Goal: Check status

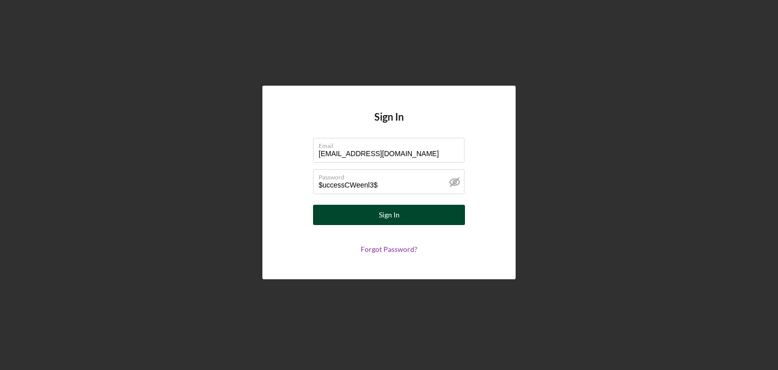
click at [419, 212] on button "Sign In" at bounding box center [389, 215] width 152 height 20
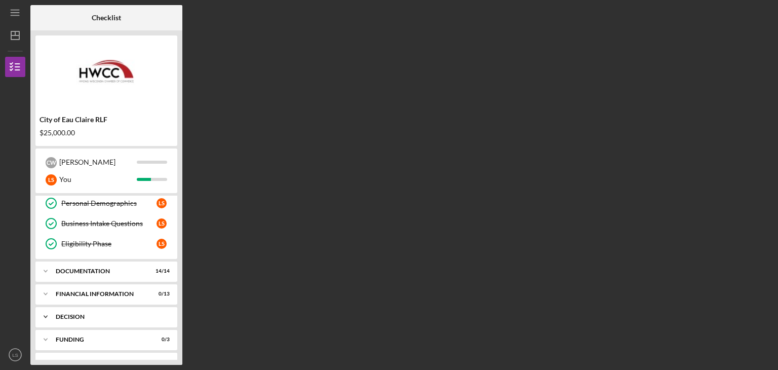
scroll to position [81, 0]
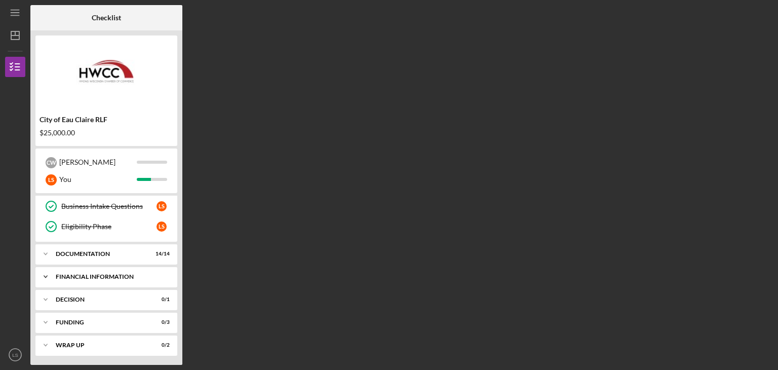
click at [50, 276] on icon "Icon/Expander" at bounding box center [45, 276] width 20 height 20
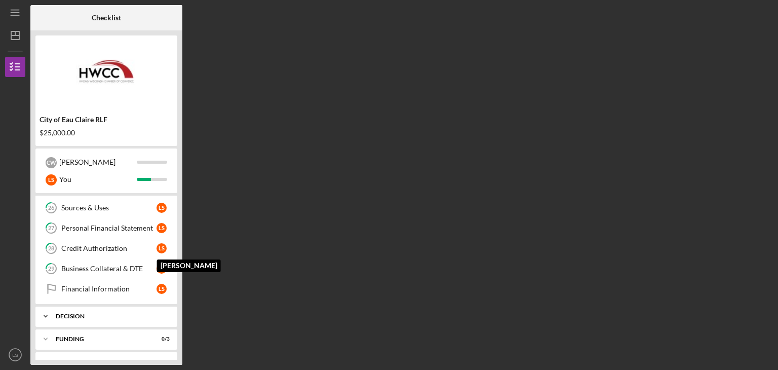
scroll to position [334, 0]
click at [116, 289] on link "Financial Information Financial Information L S" at bounding box center [107, 287] width 132 height 20
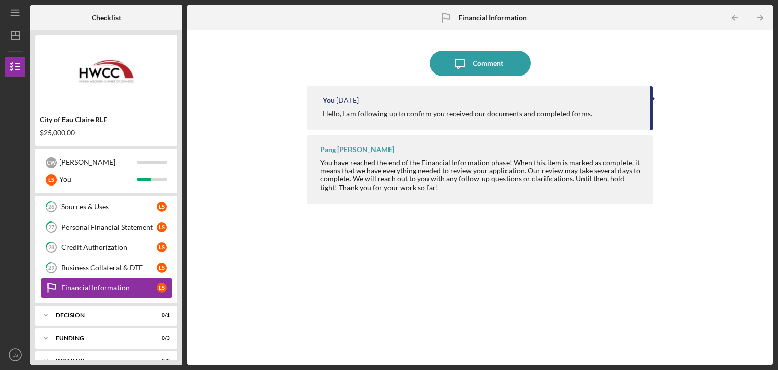
drag, startPoint x: 132, startPoint y: 288, endPoint x: 328, endPoint y: 304, distance: 197.2
click at [348, 308] on div "You [DATE] Hello, I am following up to confirm you received our documents and c…" at bounding box center [479, 217] width 345 height 263
click at [777, 67] on div "Icon/Menu Financial Information Financial Information Checklist City of Eau Cla…" at bounding box center [389, 185] width 778 height 370
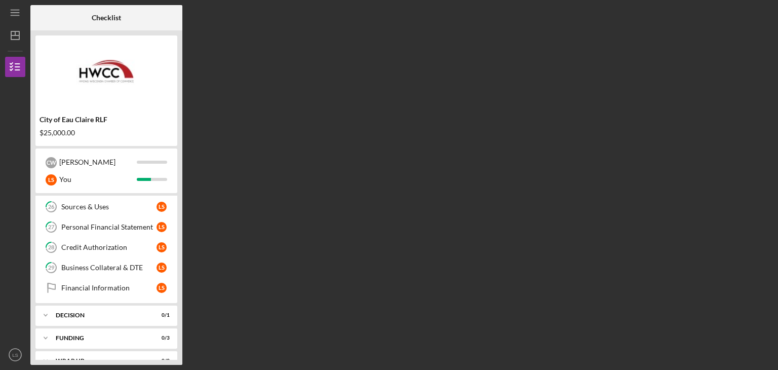
click at [751, 75] on div "Checklist City of Eau Claire RLF $25,000.00 [PERSON_NAME] L S You Icon/Expander…" at bounding box center [401, 185] width 742 height 360
click at [606, 248] on div "Checklist City of Eau Claire RLF $25,000.00 [PERSON_NAME] L S You Icon/Expander…" at bounding box center [401, 185] width 742 height 360
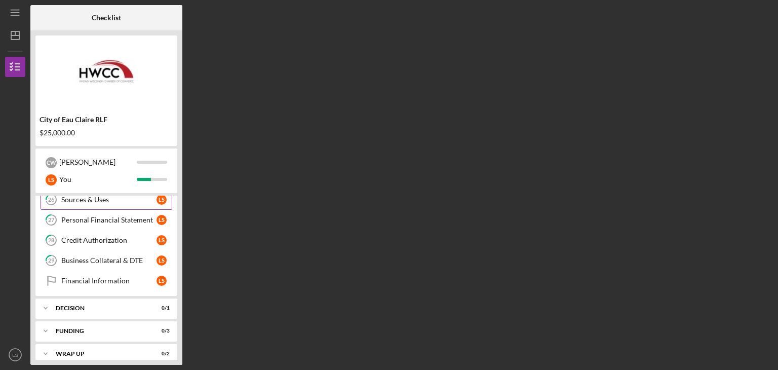
scroll to position [347, 0]
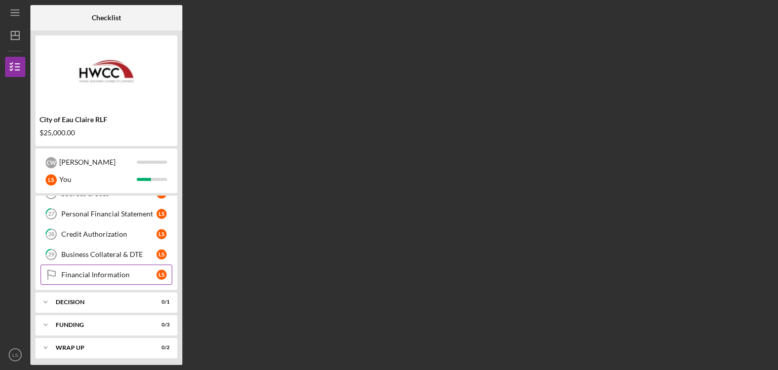
click at [136, 270] on div "Financial Information" at bounding box center [108, 274] width 95 height 8
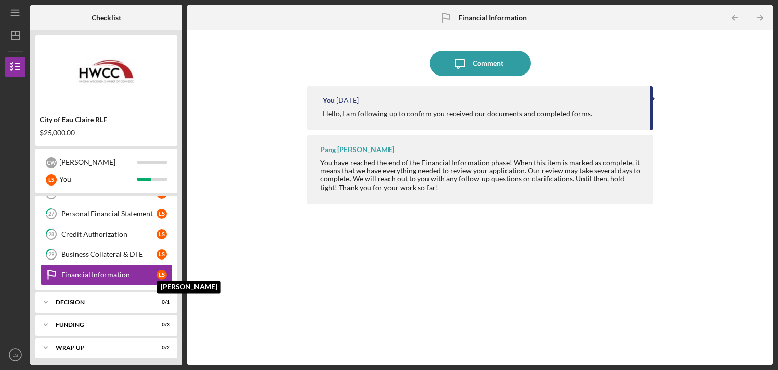
click at [158, 271] on div "L S" at bounding box center [161, 274] width 10 height 10
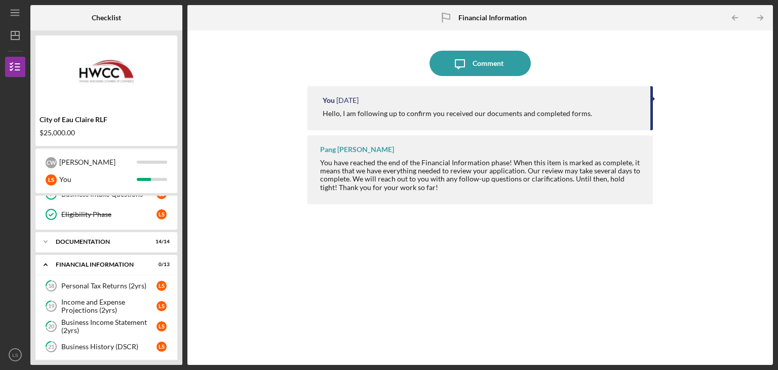
scroll to position [101, 0]
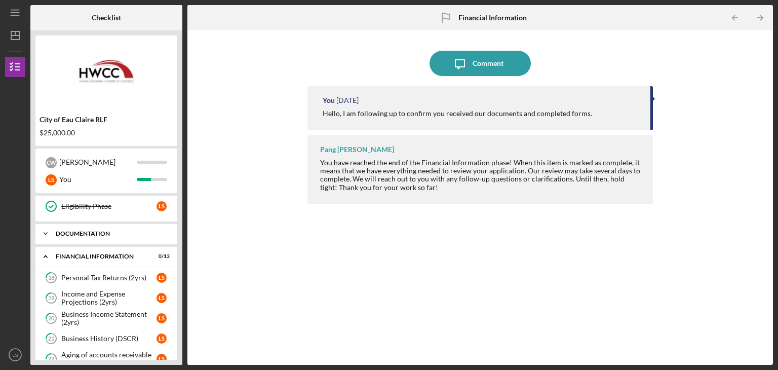
click at [48, 233] on icon "Icon/Expander" at bounding box center [45, 233] width 20 height 20
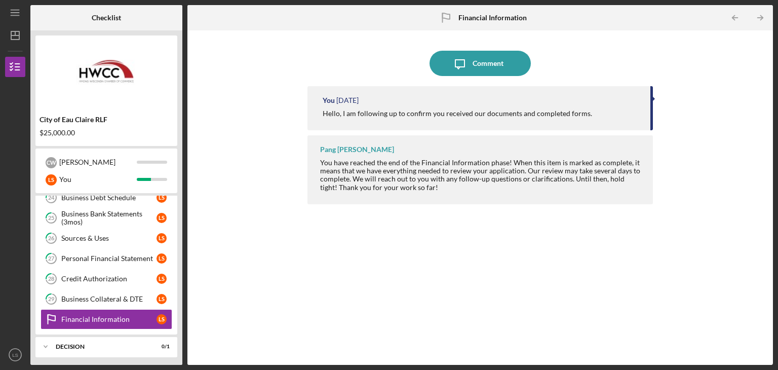
scroll to position [633, 0]
